Goal: Information Seeking & Learning: Learn about a topic

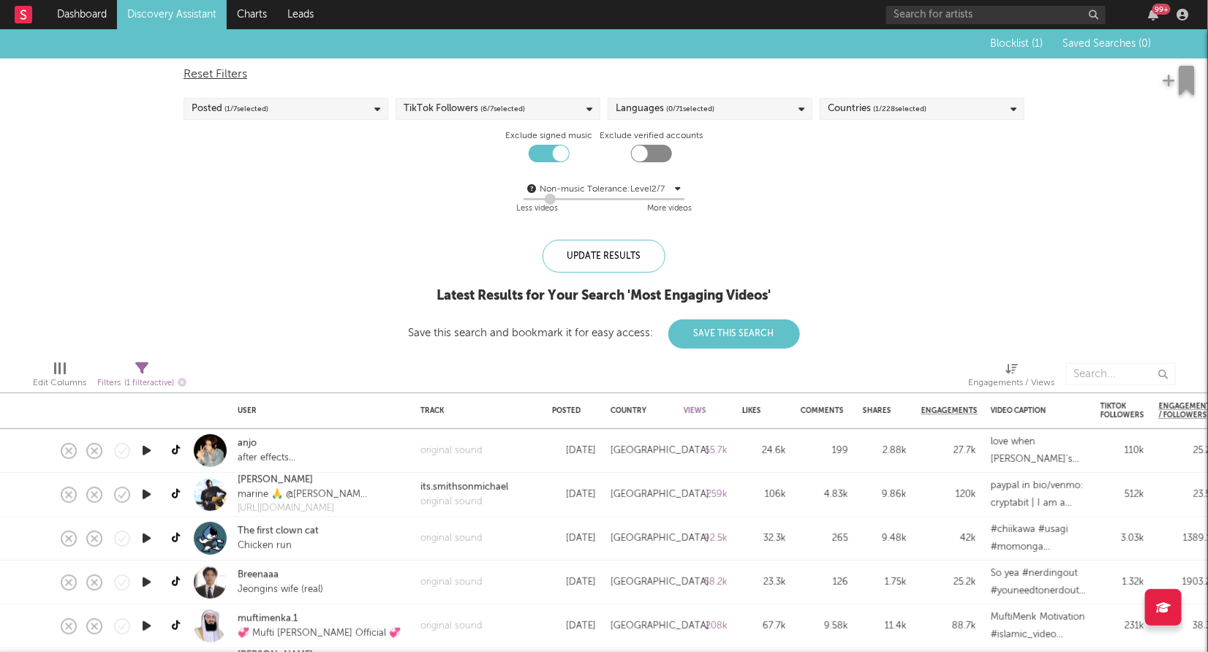
click at [178, 17] on link "Discovery Assistant" at bounding box center [172, 14] width 110 height 29
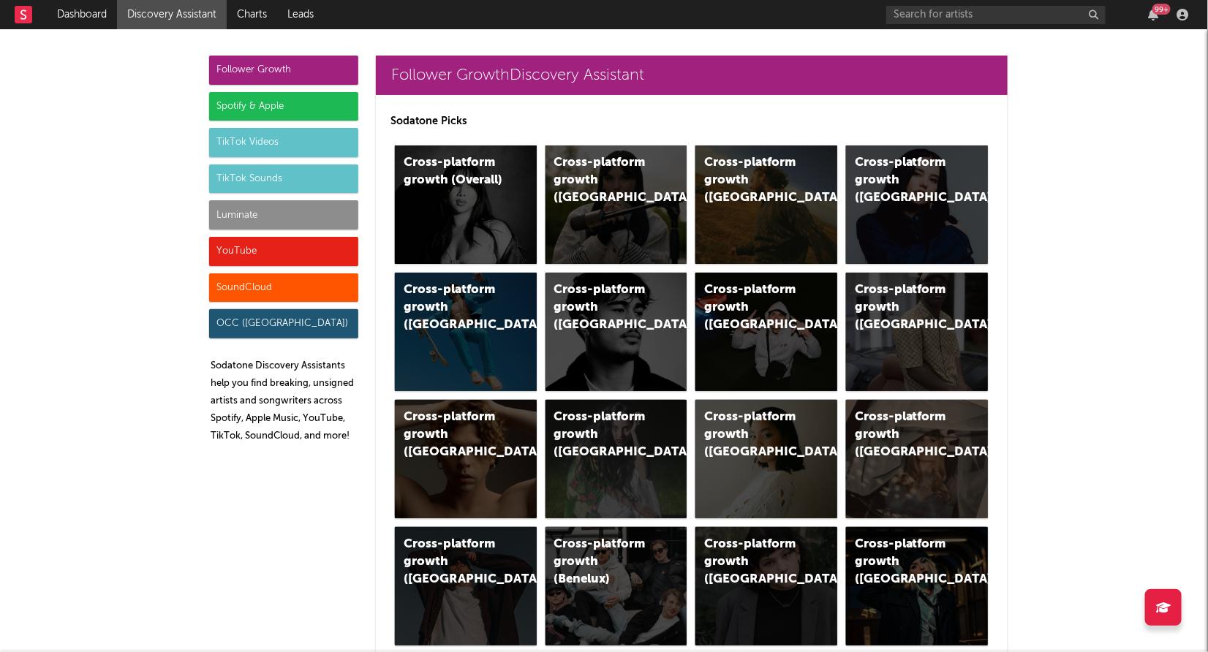
click at [287, 176] on div "TikTok Sounds" at bounding box center [283, 179] width 149 height 29
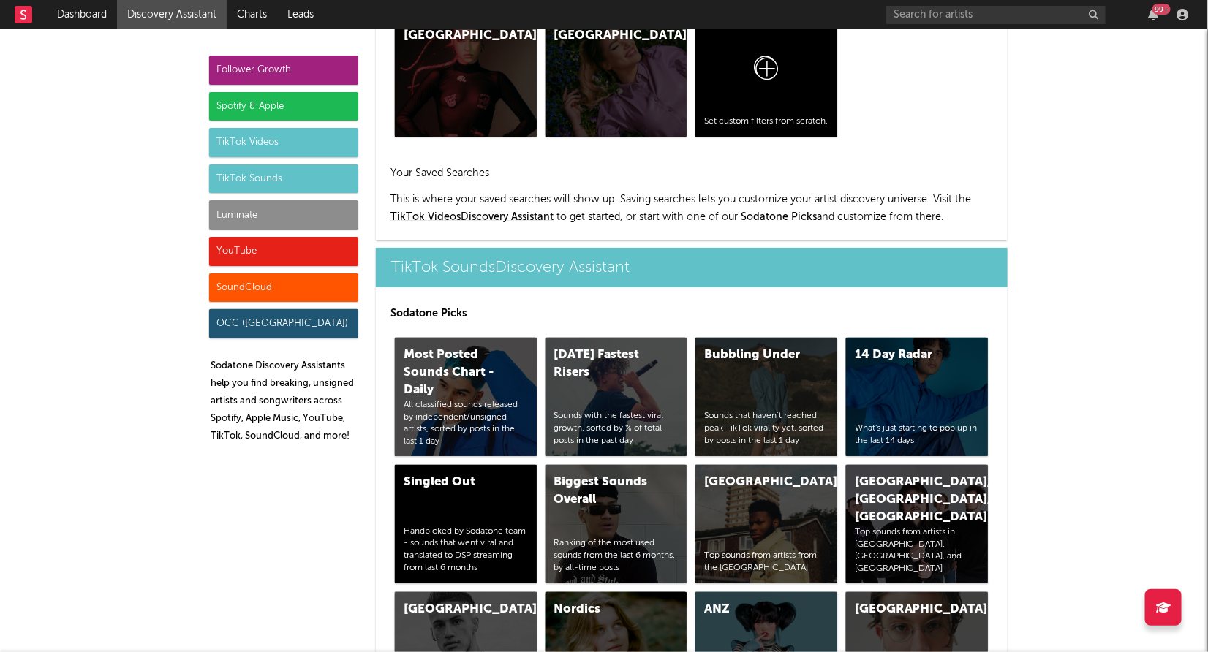
scroll to position [4885, 0]
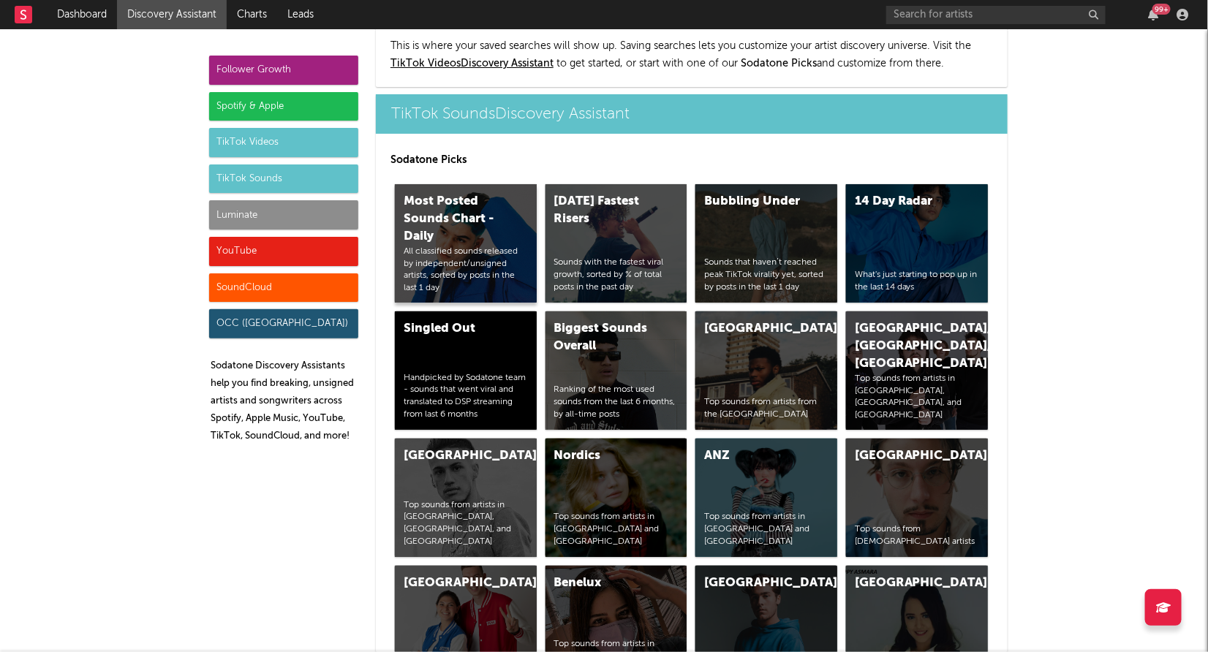
click at [472, 204] on div "Most Posted Sounds Chart - Daily" at bounding box center [453, 219] width 99 height 53
click at [660, 194] on div "Today's Fastest Risers Sounds with the fastest viral growth, sorted by % of tot…" at bounding box center [617, 243] width 142 height 118
click at [766, 210] on div "Bubbling Under Sounds that haven’t reached peak TikTok virality yet, sorted by …" at bounding box center [766, 243] width 142 height 118
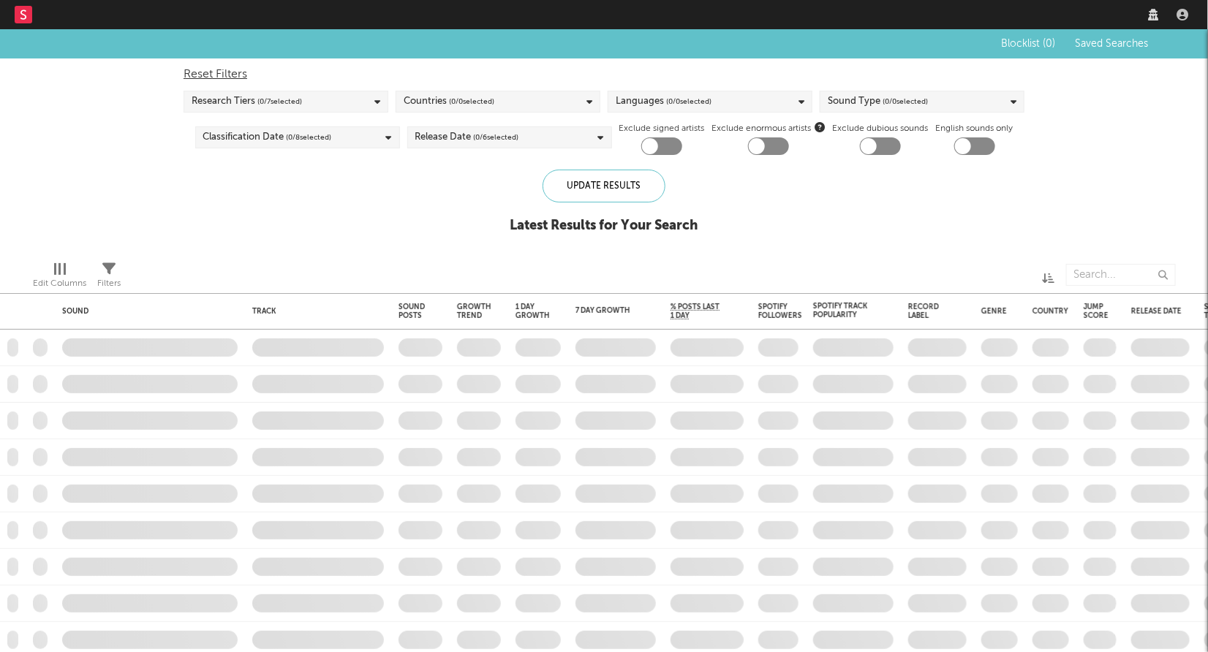
checkbox input "true"
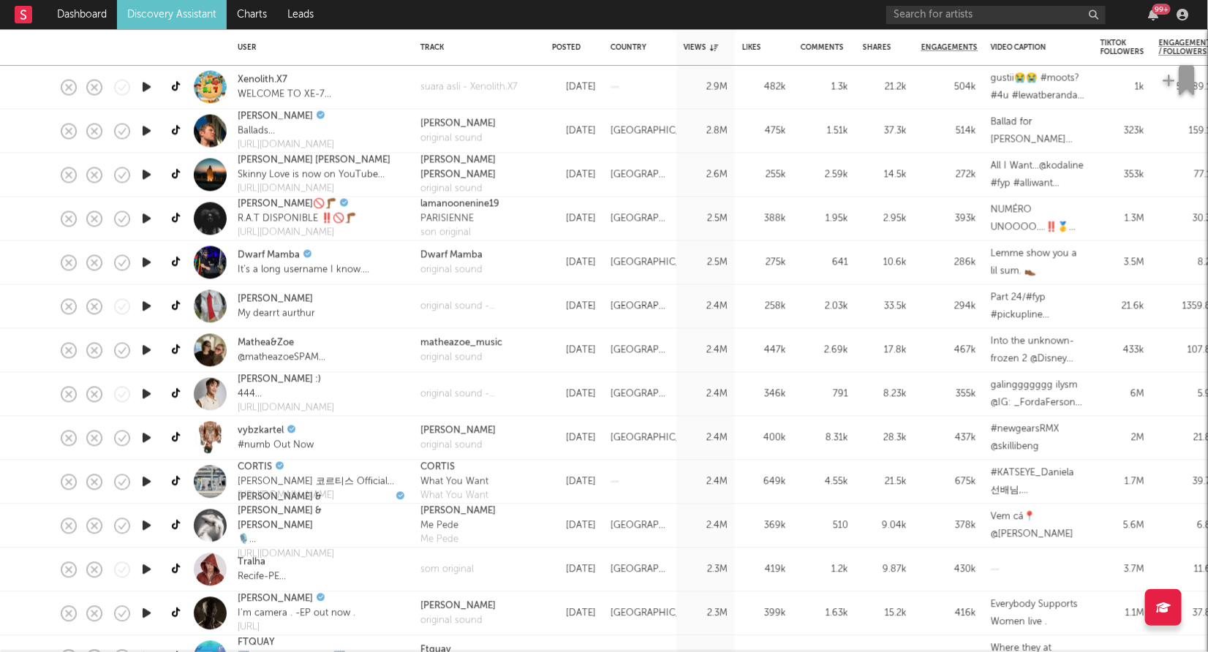
click at [416, 410] on div "original sound - [PERSON_NAME] :)" at bounding box center [479, 395] width 132 height 44
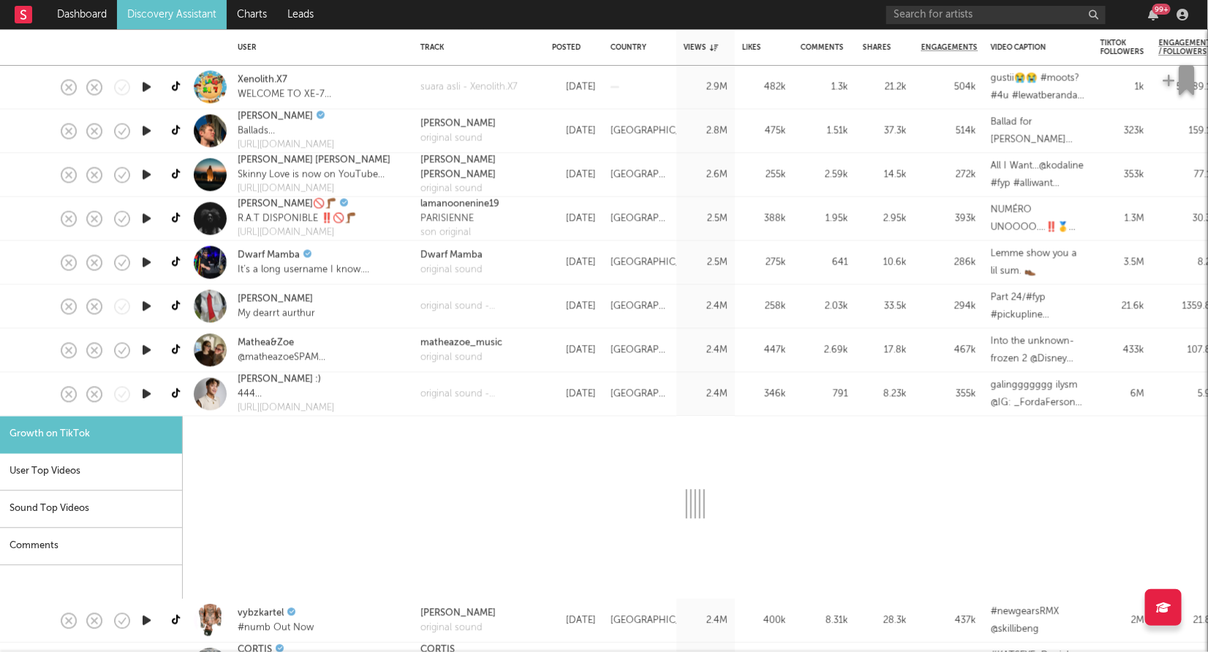
select select "1m"
